Goal: Information Seeking & Learning: Learn about a topic

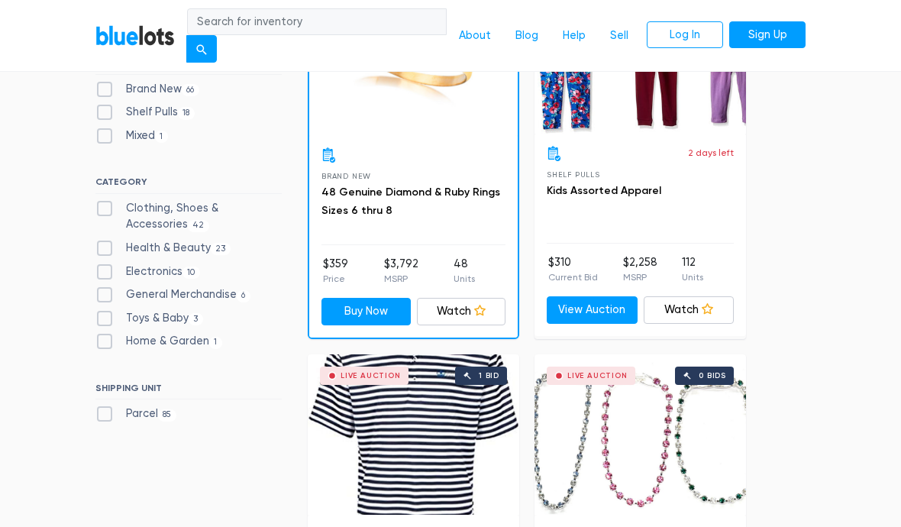
scroll to position [541, 0]
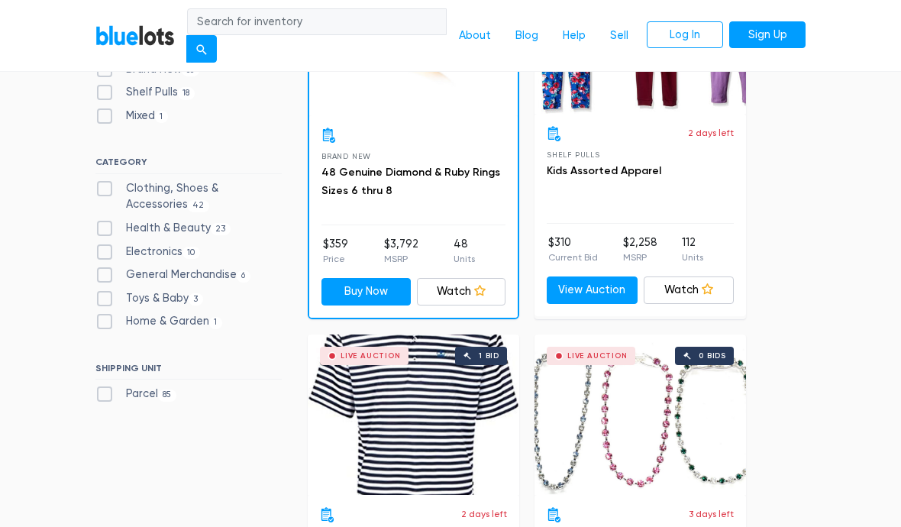
click at [153, 386] on label "Parcel 85" at bounding box center [135, 394] width 81 height 17
click at [105, 386] on input "Parcel 85" at bounding box center [100, 391] width 10 height 10
checkbox input "true"
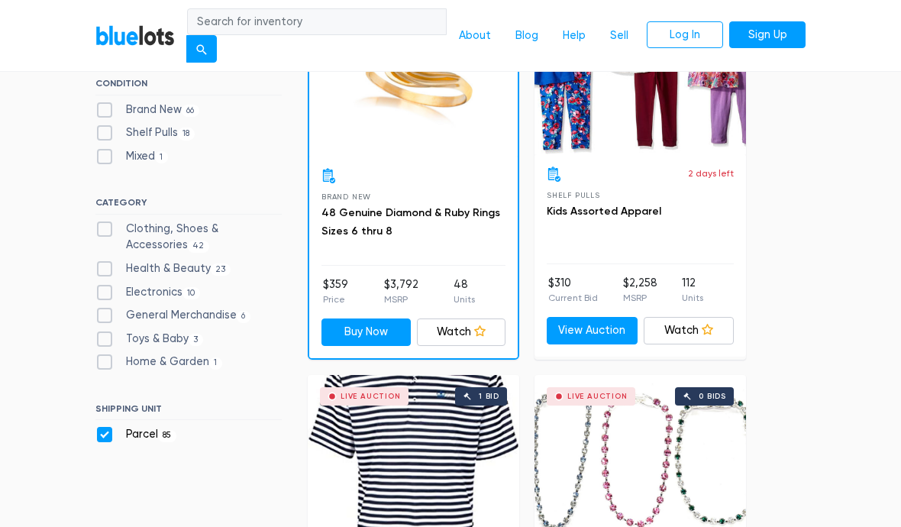
scroll to position [504, 0]
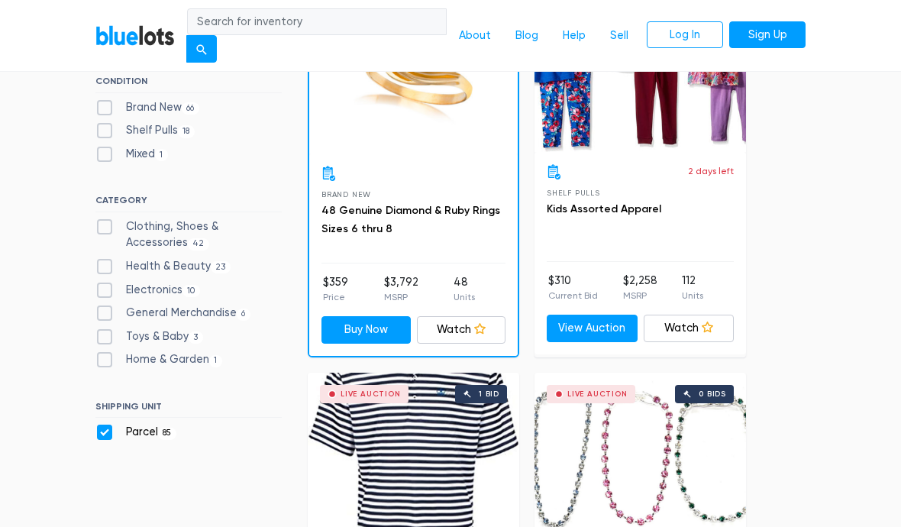
click at [121, 424] on label "Parcel 85" at bounding box center [135, 432] width 81 height 17
click at [105, 424] on input "Parcel 85" at bounding box center [100, 429] width 10 height 10
checkbox input "false"
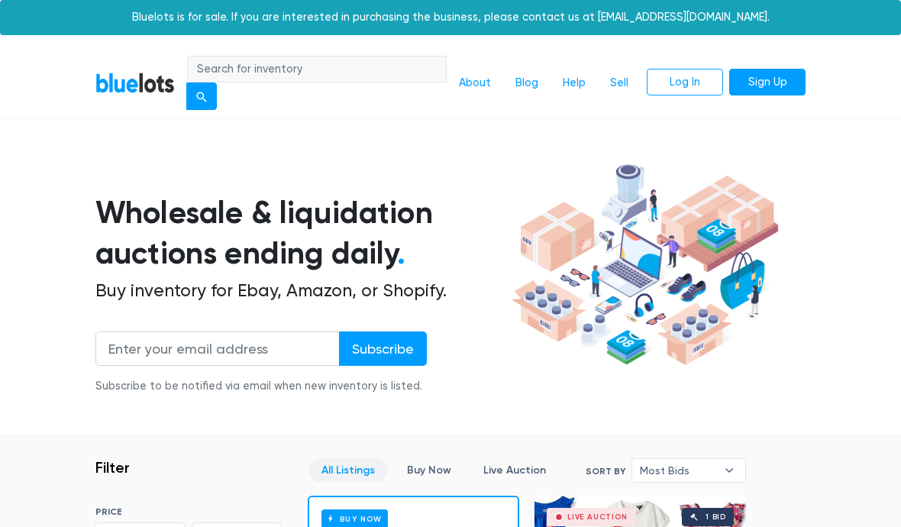
scroll to position [392, 0]
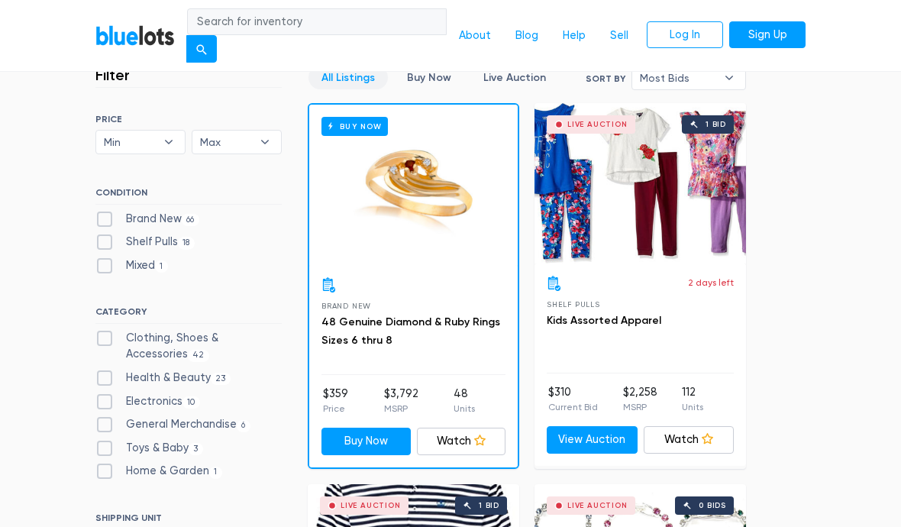
click at [115, 393] on label "Electronics 10" at bounding box center [147, 401] width 105 height 17
click at [105, 393] on input "Electronics 10" at bounding box center [100, 398] width 10 height 10
checkbox input "true"
